Goal: Navigation & Orientation: Find specific page/section

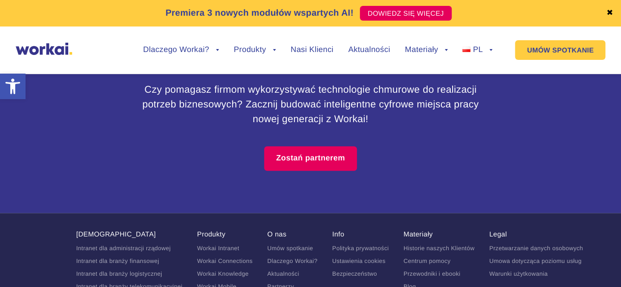
scroll to position [5926, 0]
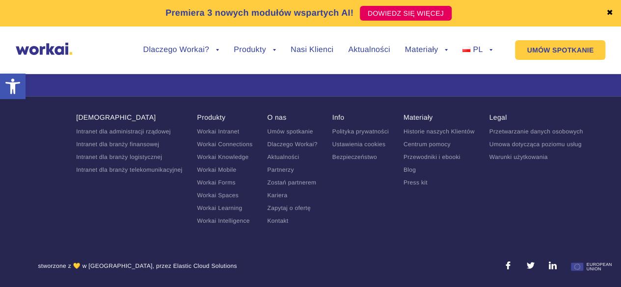
click at [356, 155] on link "Bezpieczeństwo" at bounding box center [354, 157] width 45 height 7
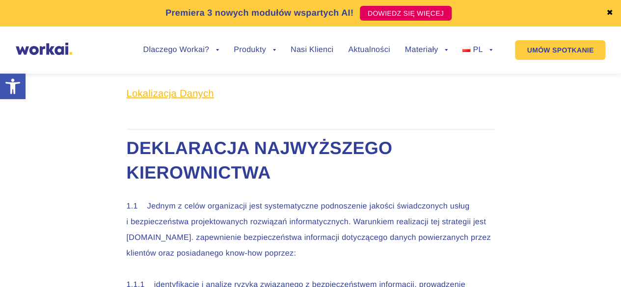
scroll to position [750, 0]
